Goal: Information Seeking & Learning: Learn about a topic

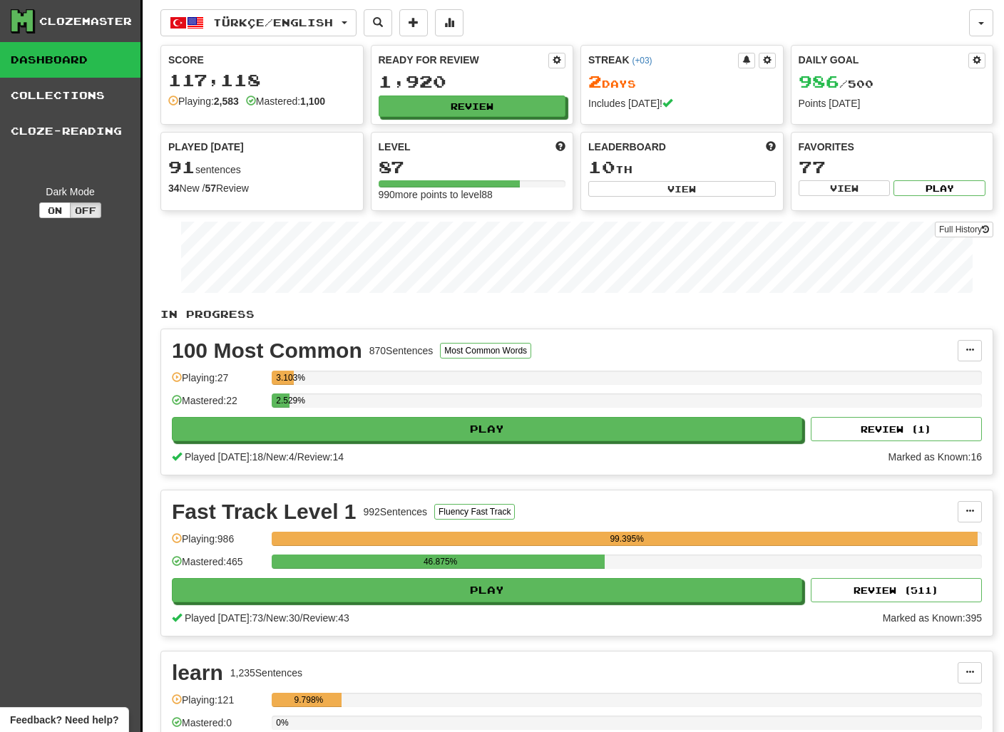
scroll to position [123, 0]
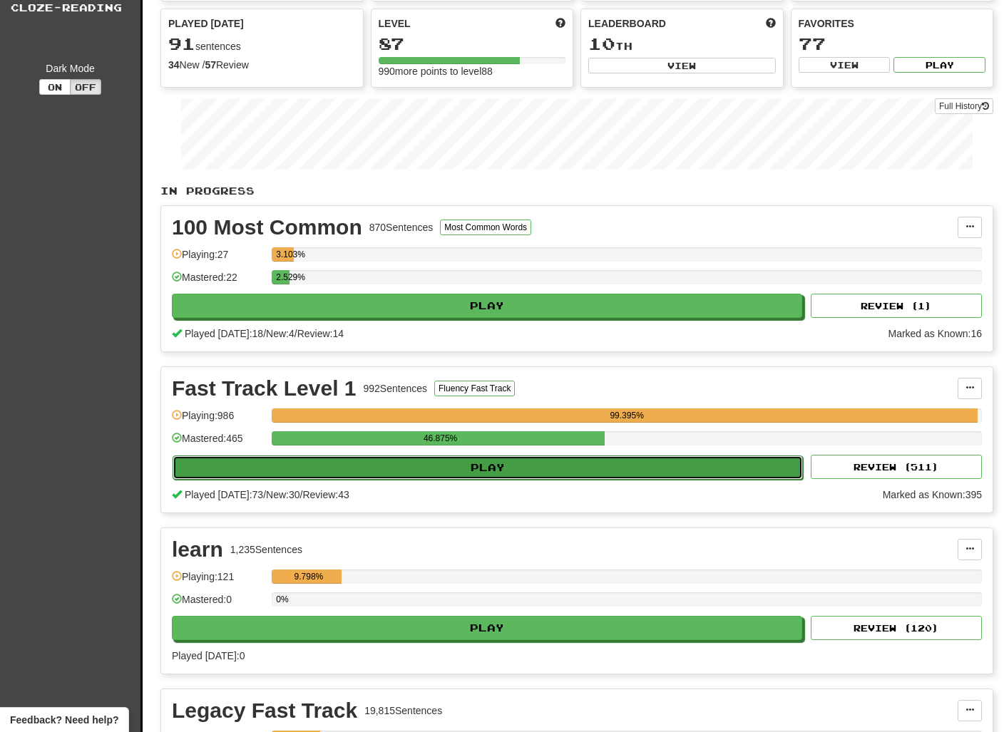
click at [495, 468] on button "Play" at bounding box center [487, 467] width 630 height 24
select select "**"
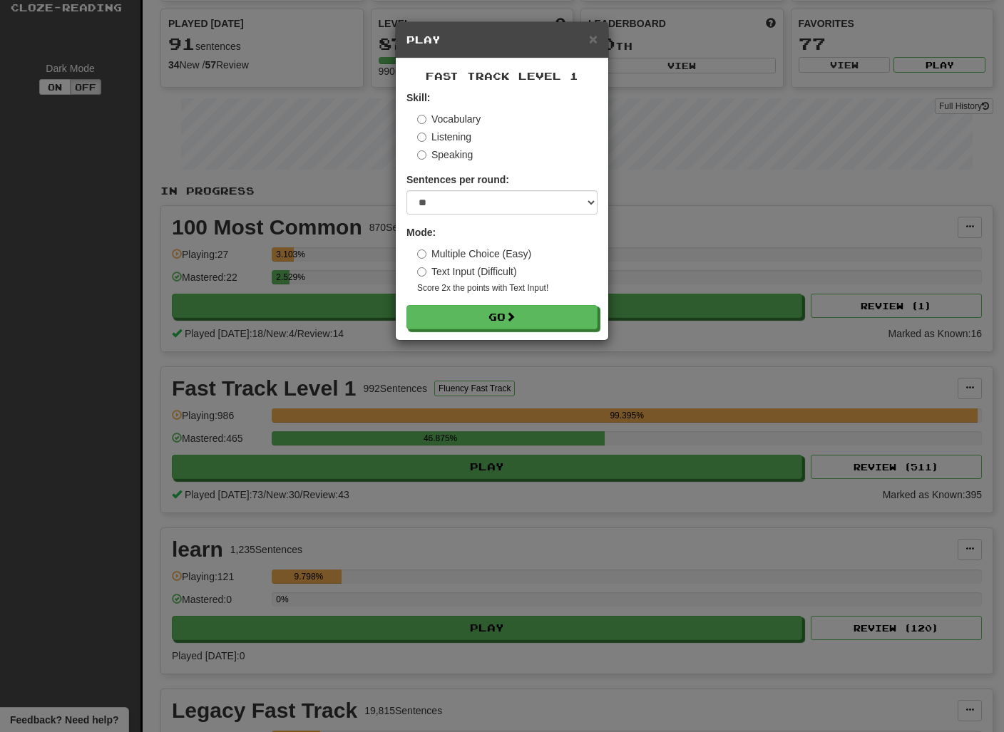
click at [524, 330] on div "Fast Track Level 1 Skill: Vocabulary Listening Speaking Sentences per round: * …" at bounding box center [502, 199] width 212 height 282
click at [524, 309] on button "Go" at bounding box center [502, 318] width 191 height 24
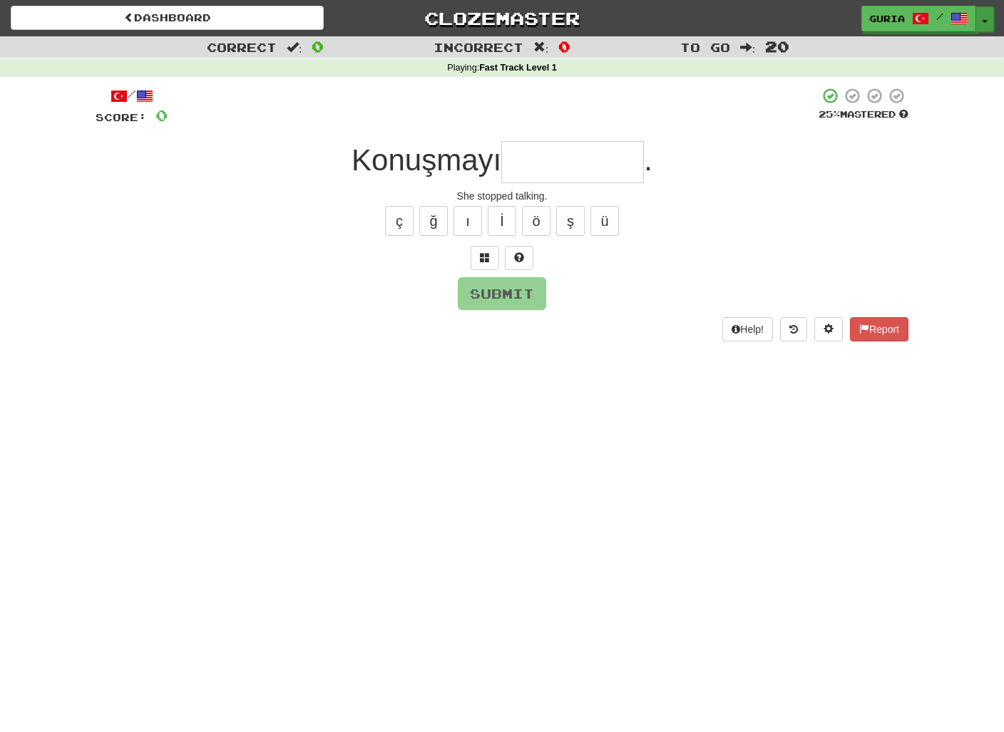
click at [982, 15] on button "Toggle Dropdown" at bounding box center [984, 19] width 19 height 26
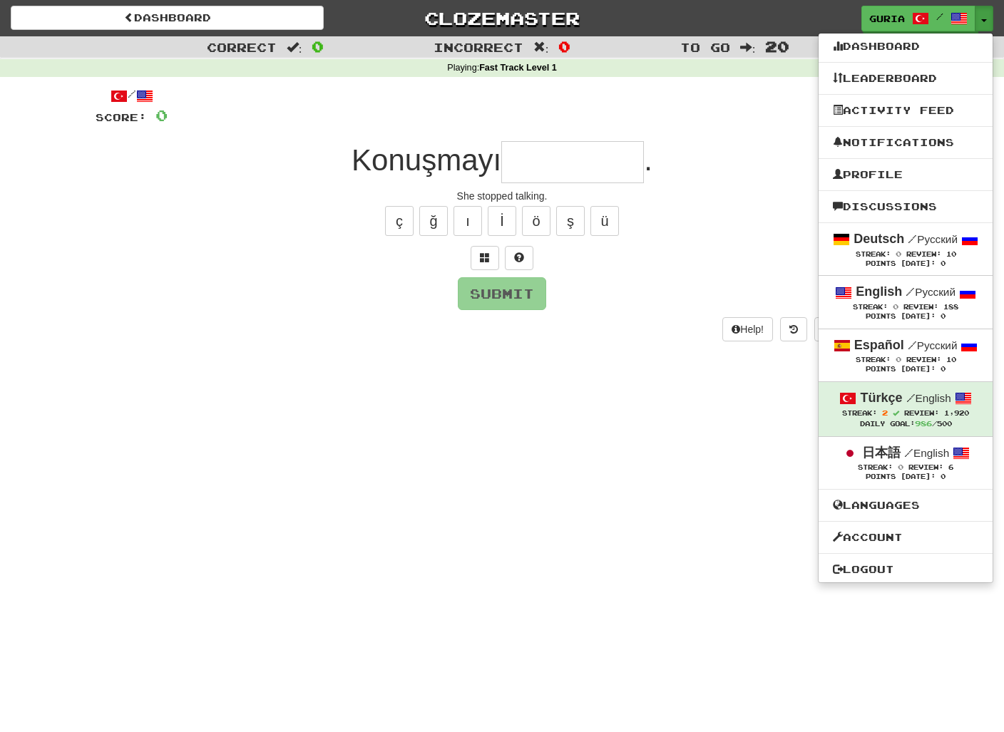
click at [677, 208] on div "ç ğ ı İ ö ş ü" at bounding box center [502, 221] width 813 height 36
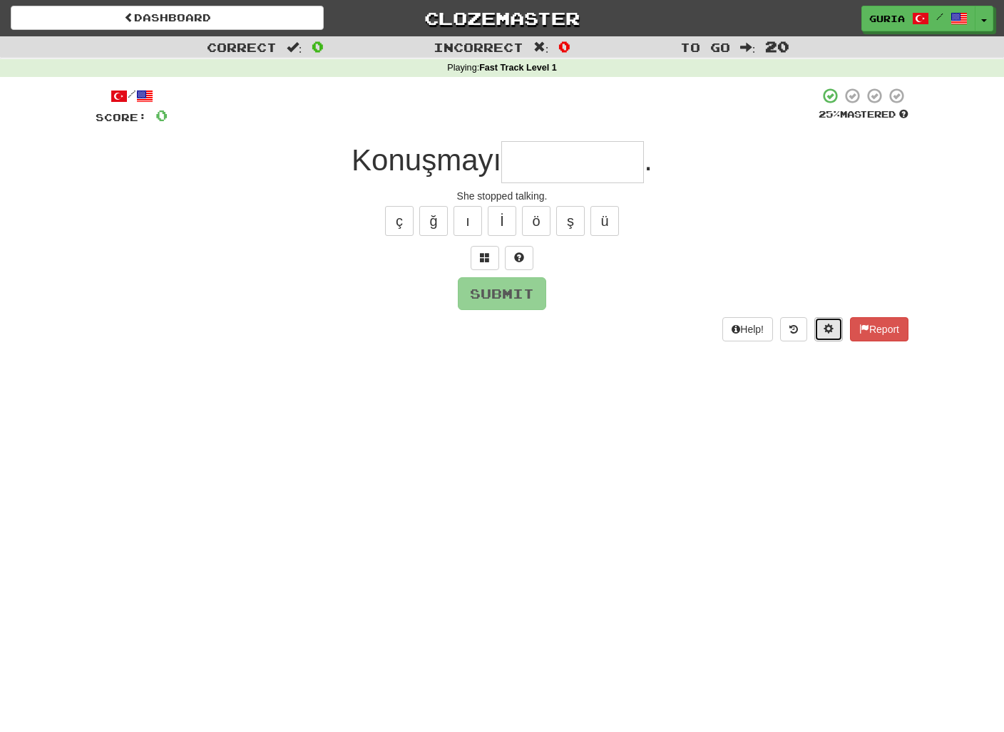
click at [823, 329] on span at bounding box center [828, 329] width 10 height 10
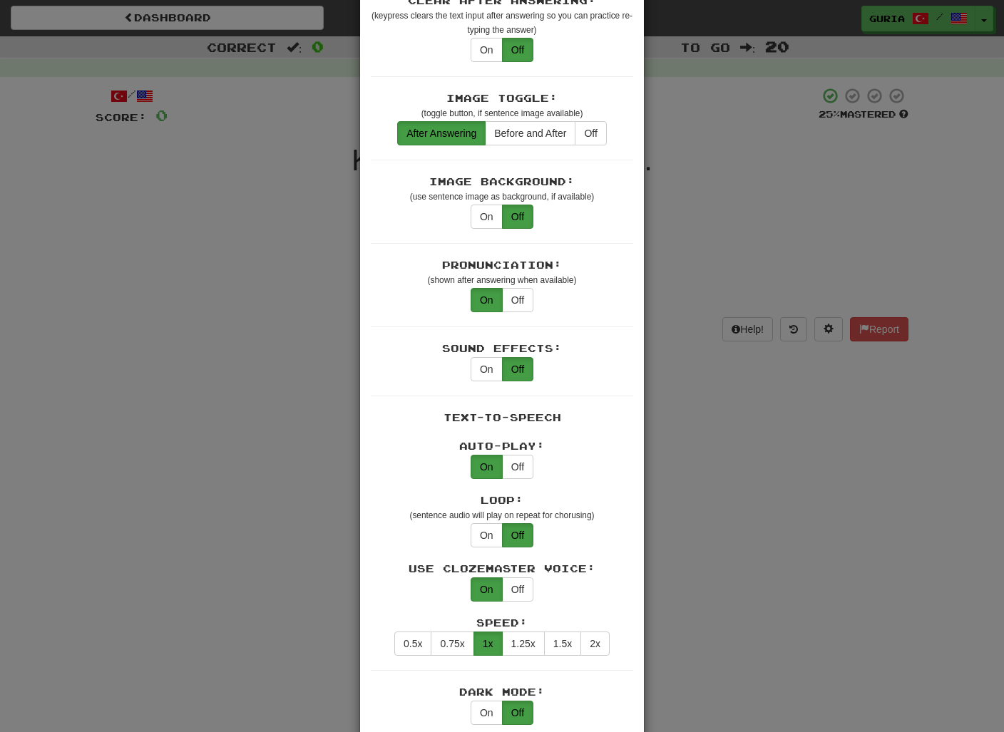
scroll to position [648, 0]
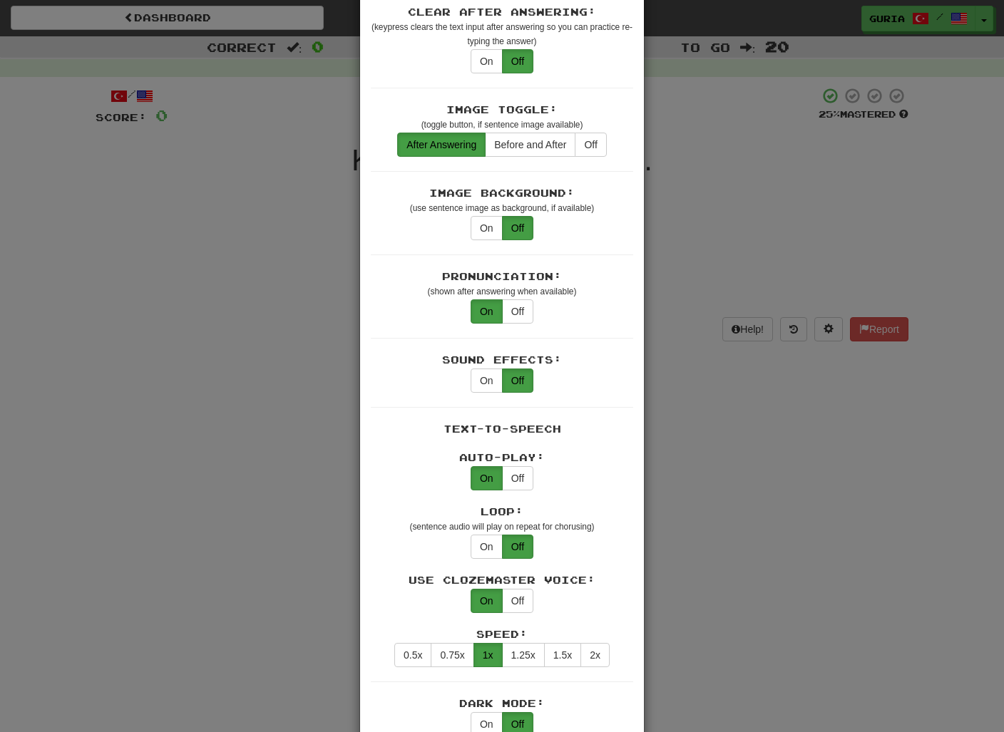
click at [699, 506] on div "× Game Settings Translations: Visible Show After Answering Hidden Sentence Text…" at bounding box center [502, 366] width 1004 height 732
